Goal: Task Accomplishment & Management: Manage account settings

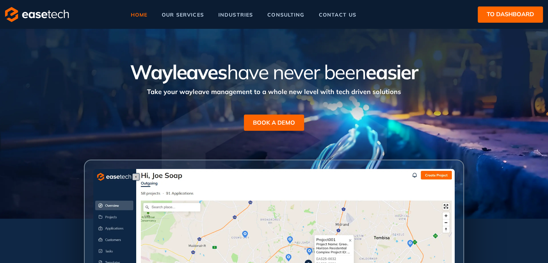
click at [497, 16] on span "to dashboard" at bounding box center [510, 14] width 47 height 9
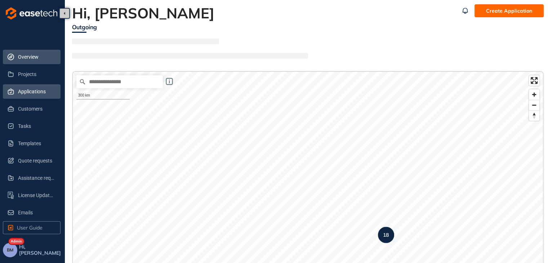
click at [24, 94] on span "Applications" at bounding box center [36, 91] width 37 height 14
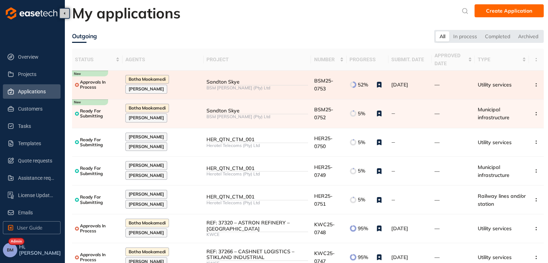
click at [239, 82] on div "Sandton Skye" at bounding box center [257, 82] width 102 height 6
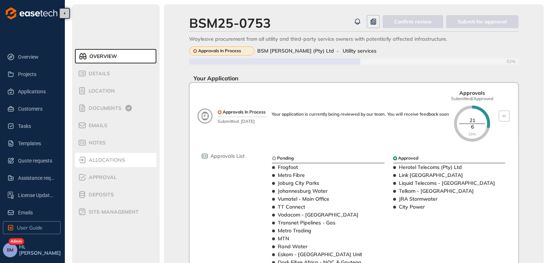
click at [97, 160] on span "allocations" at bounding box center [105, 160] width 39 height 6
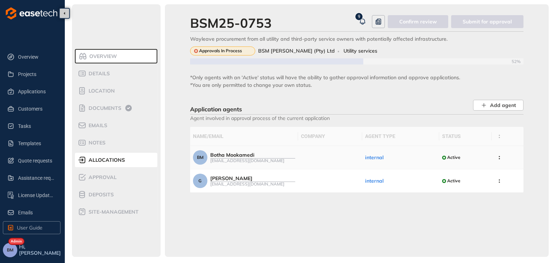
click at [260, 159] on div "[EMAIL_ADDRESS][DOMAIN_NAME]" at bounding box center [252, 160] width 85 height 5
click at [259, 158] on div "[EMAIL_ADDRESS][DOMAIN_NAME]" at bounding box center [252, 160] width 85 height 5
click at [444, 158] on div at bounding box center [444, 158] width 4 height 4
click at [390, 159] on td "internal" at bounding box center [400, 157] width 77 height 23
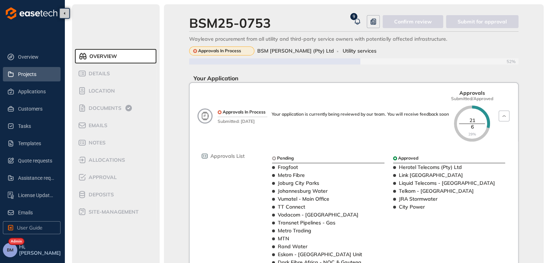
click at [27, 76] on span "Projects" at bounding box center [36, 74] width 37 height 14
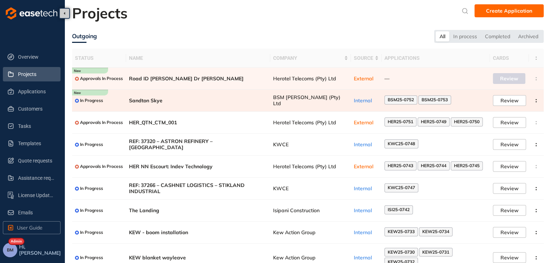
click at [162, 104] on td "Sandton Skye" at bounding box center [198, 101] width 144 height 22
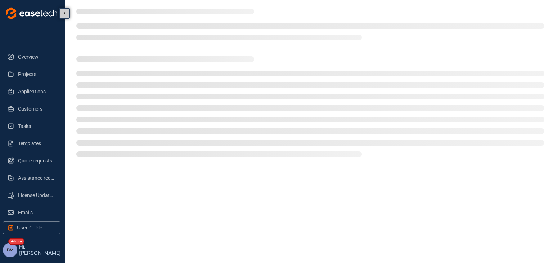
type textarea "**********"
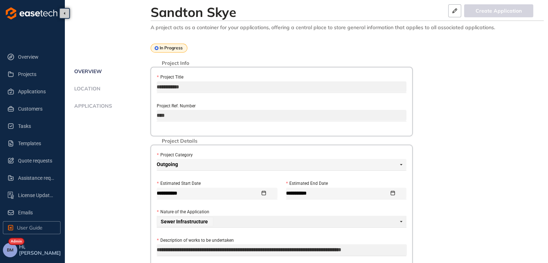
click at [95, 108] on span "Applications" at bounding box center [92, 106] width 40 height 6
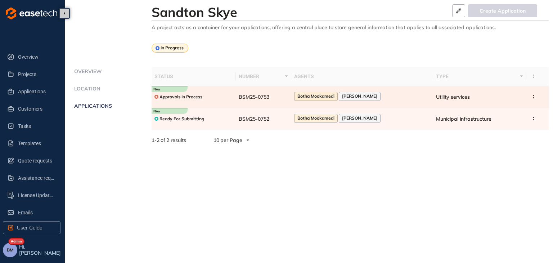
click at [264, 101] on td "BSM25-0753" at bounding box center [263, 97] width 55 height 22
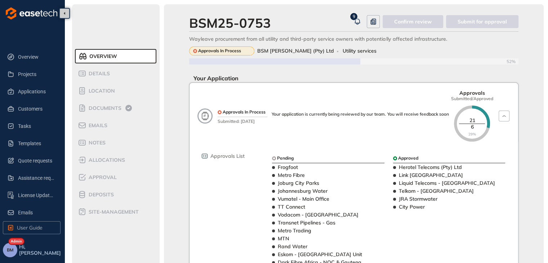
click at [99, 162] on span "allocations" at bounding box center [105, 160] width 39 height 6
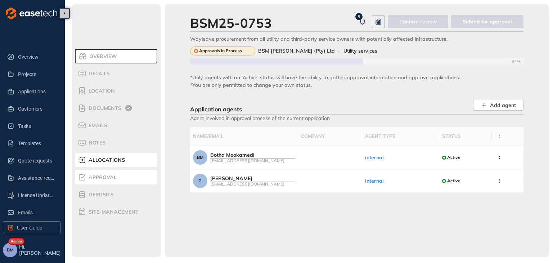
click at [101, 178] on span "Approval" at bounding box center [101, 177] width 30 height 6
